Goal: Task Accomplishment & Management: Manage account settings

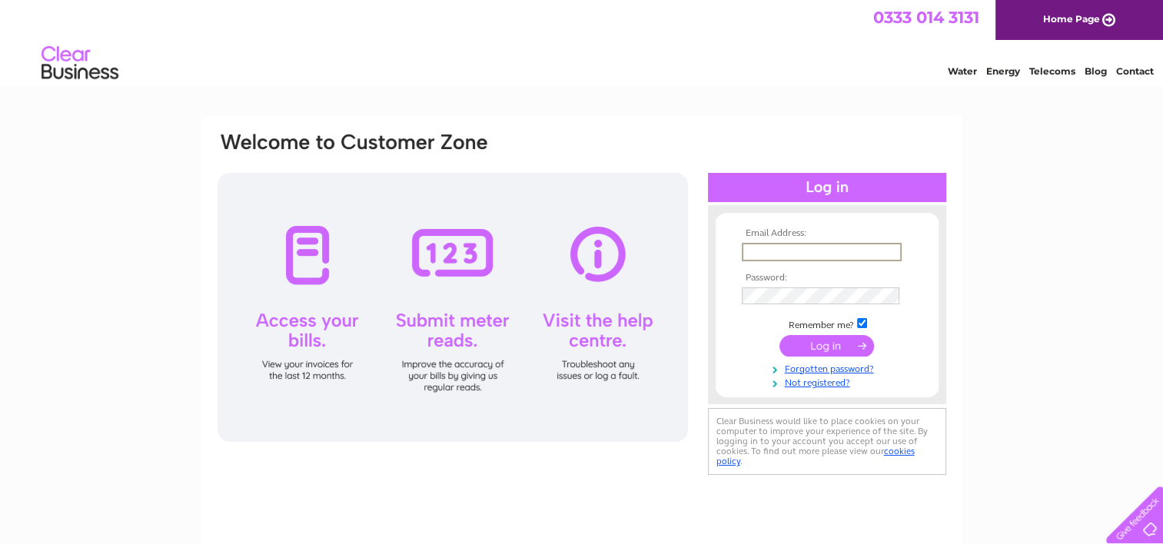
click at [800, 249] on input "text" at bounding box center [822, 252] width 160 height 18
type input "[PERSON_NAME][EMAIL_ADDRESS][DOMAIN_NAME]"
click at [841, 255] on input "[PERSON_NAME][EMAIL_ADDRESS][DOMAIN_NAME]" at bounding box center [822, 252] width 160 height 18
click at [784, 245] on input "text" at bounding box center [822, 252] width 160 height 18
type input "[PERSON_NAME][EMAIL_ADDRESS][DOMAIN_NAME]"
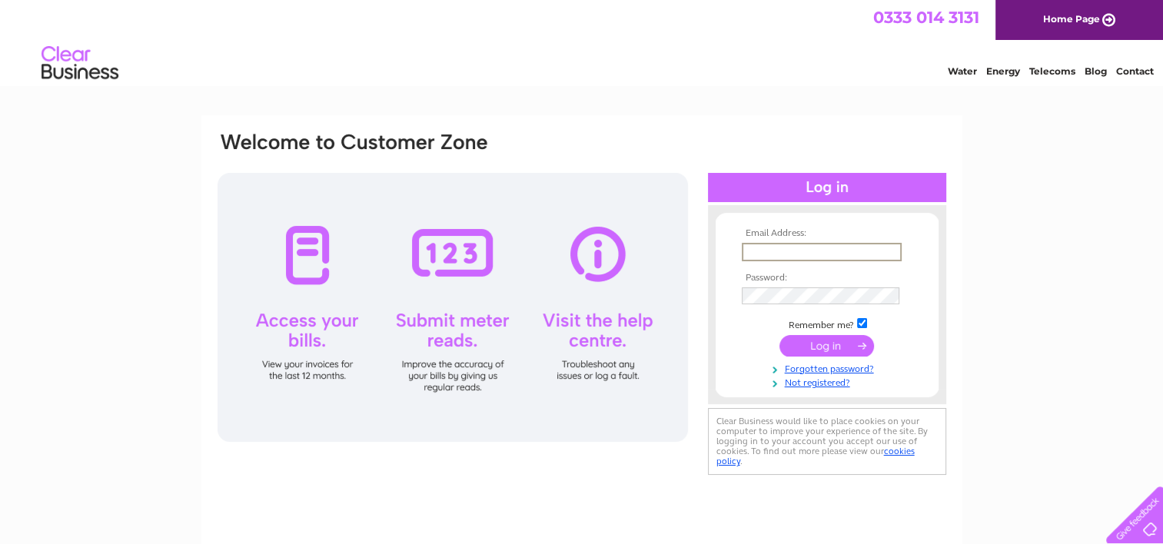
click at [812, 252] on input "text" at bounding box center [822, 252] width 160 height 18
type input "[PERSON_NAME][EMAIL_ADDRESS][DOMAIN_NAME]"
click at [834, 342] on input "submit" at bounding box center [827, 345] width 95 height 22
